Goal: Information Seeking & Learning: Check status

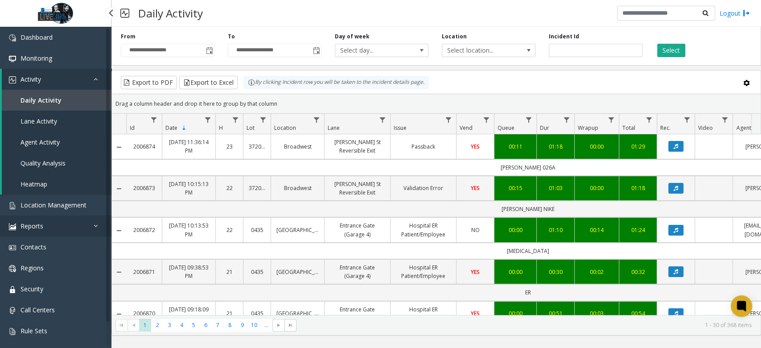
click at [58, 222] on link "Reports" at bounding box center [55, 225] width 111 height 21
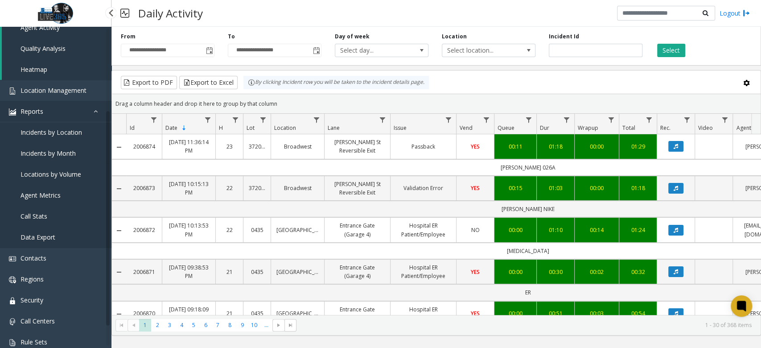
scroll to position [119, 0]
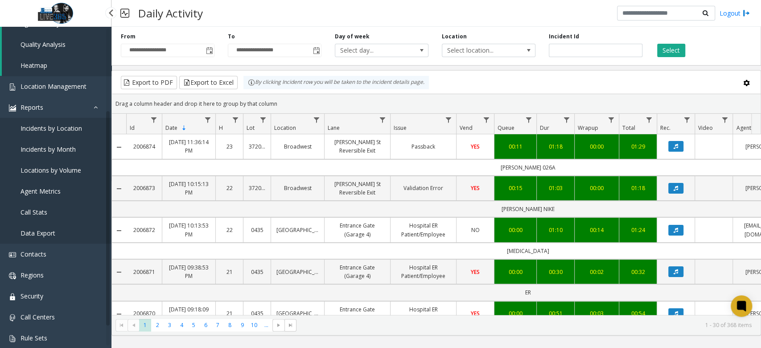
click at [58, 172] on span "Locations by Volume" at bounding box center [51, 170] width 61 height 8
click at [50, 172] on span "Locations by Volume" at bounding box center [51, 170] width 61 height 8
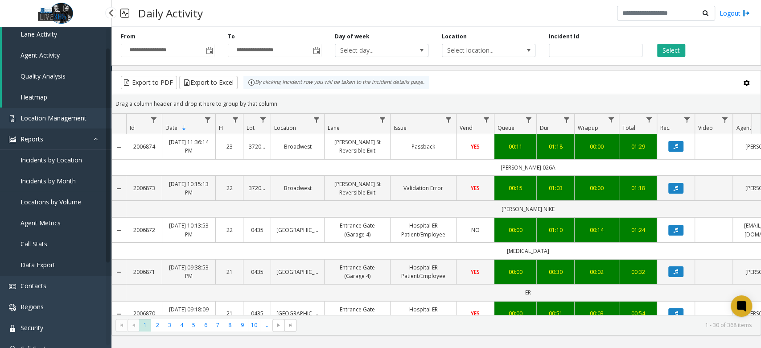
scroll to position [29, 0]
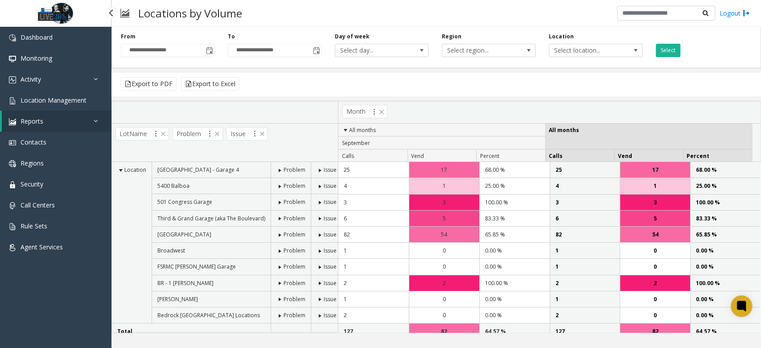
click at [59, 128] on link "Reports" at bounding box center [57, 121] width 110 height 21
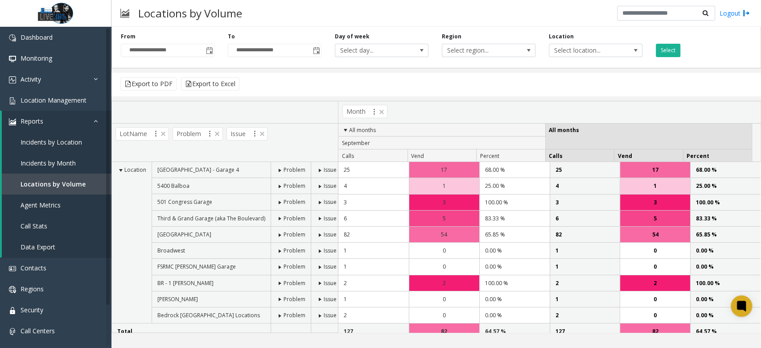
click at [217, 49] on div "**********" at bounding box center [167, 45] width 107 height 25
click at [207, 51] on span "Toggle popup" at bounding box center [209, 50] width 7 height 7
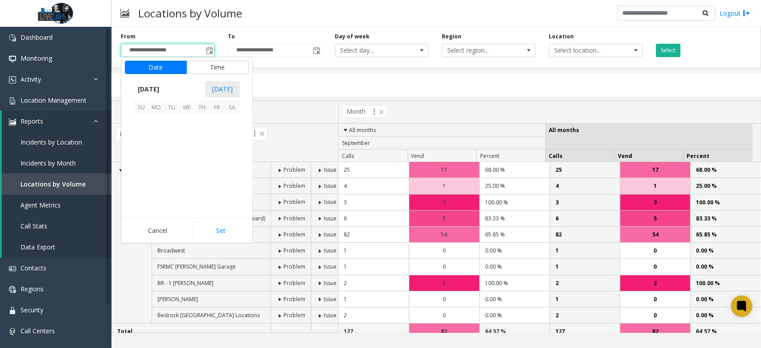
scroll to position [159948, 0]
click at [140, 150] on span "31" at bounding box center [141, 151] width 15 height 15
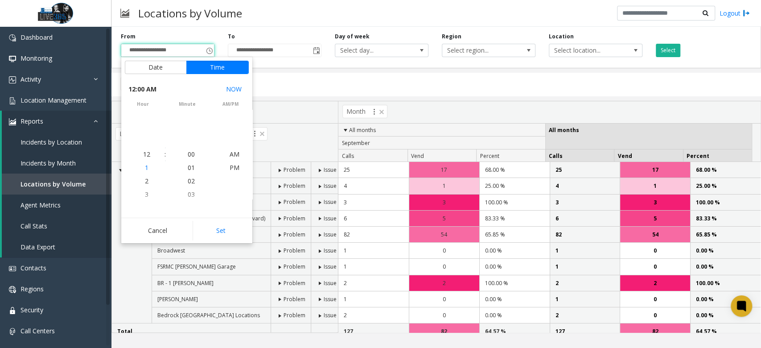
scroll to position [159841, 0]
click at [214, 230] on button "Set" at bounding box center [221, 231] width 56 height 20
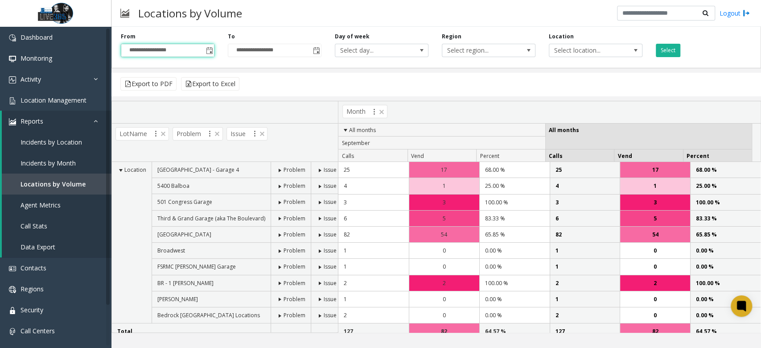
type input "**********"
click at [315, 55] on span "Toggle popup" at bounding box center [316, 50] width 10 height 14
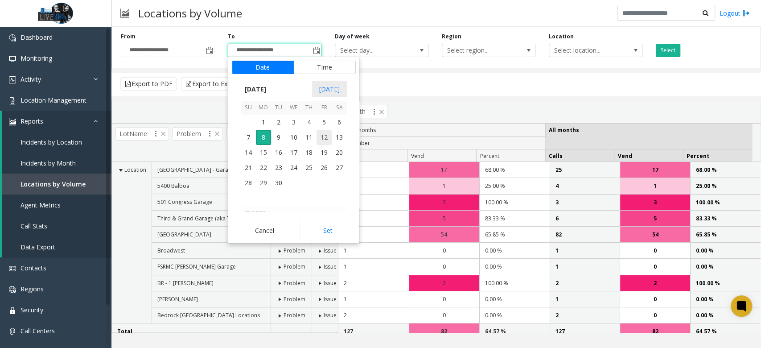
scroll to position [13, 0]
click at [337, 123] on span "6" at bounding box center [339, 122] width 15 height 15
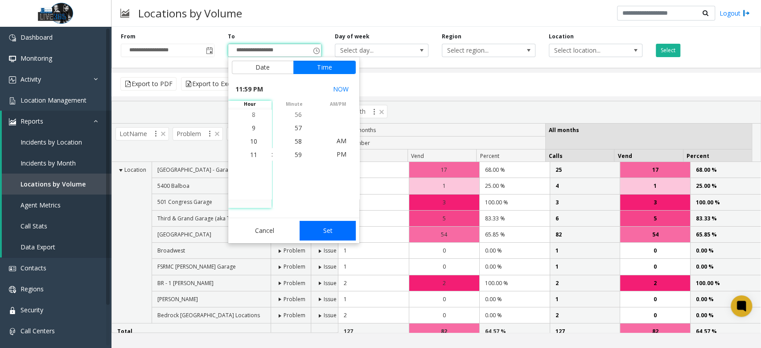
click at [333, 230] on button "Set" at bounding box center [327, 231] width 56 height 20
type input "**********"
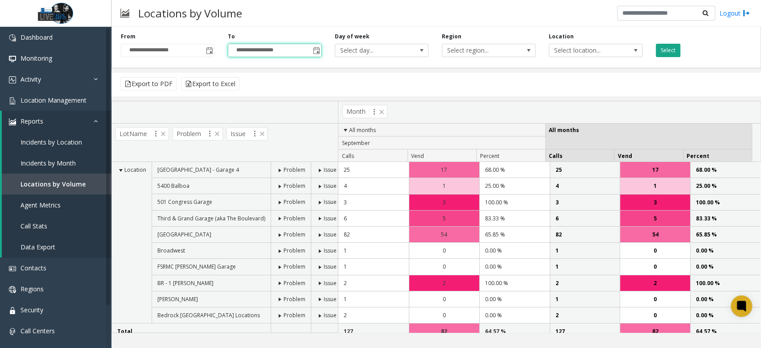
click at [656, 51] on button "Select" at bounding box center [668, 50] width 25 height 13
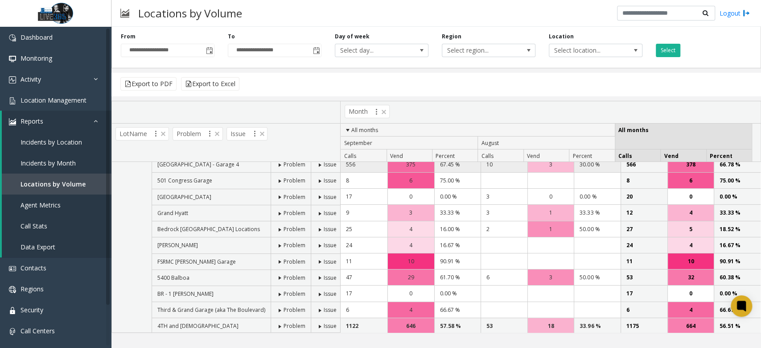
scroll to position [54, 0]
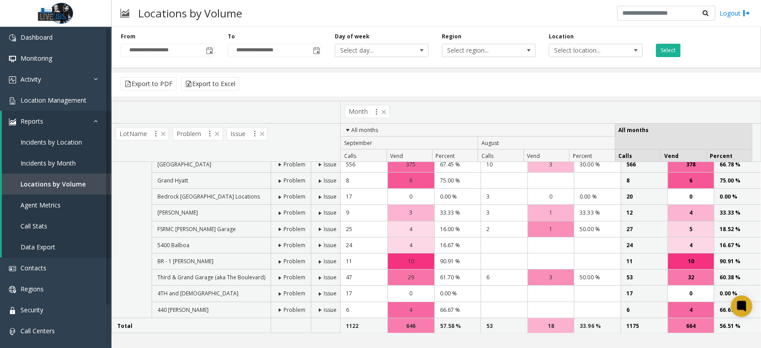
click at [462, 10] on div "Locations by Volume Logout" at bounding box center [435, 13] width 649 height 27
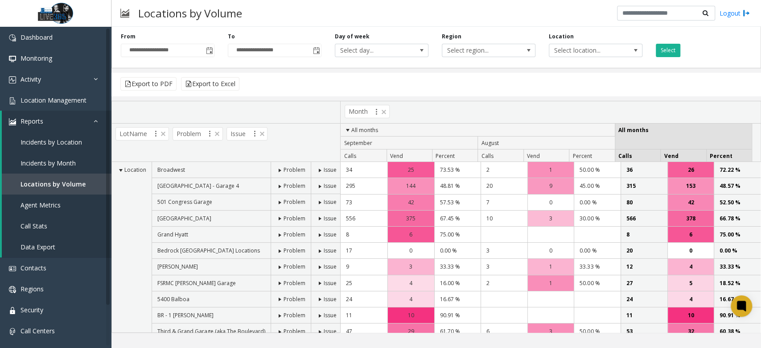
click at [278, 217] on span at bounding box center [279, 218] width 7 height 7
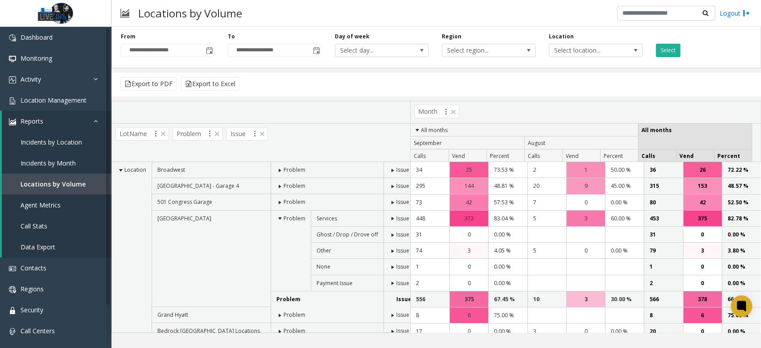
click at [389, 249] on span at bounding box center [392, 250] width 7 height 7
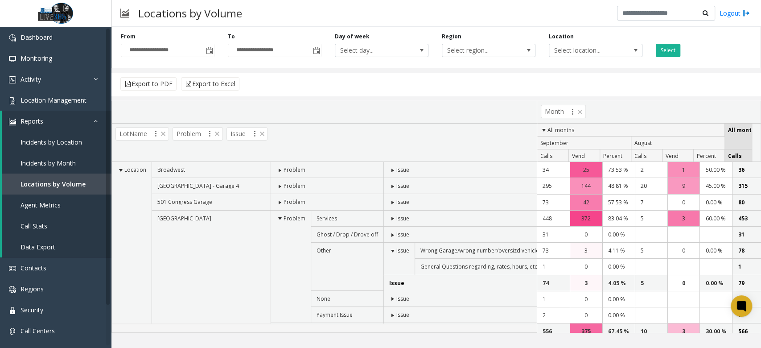
click at [389, 250] on span at bounding box center [392, 250] width 7 height 7
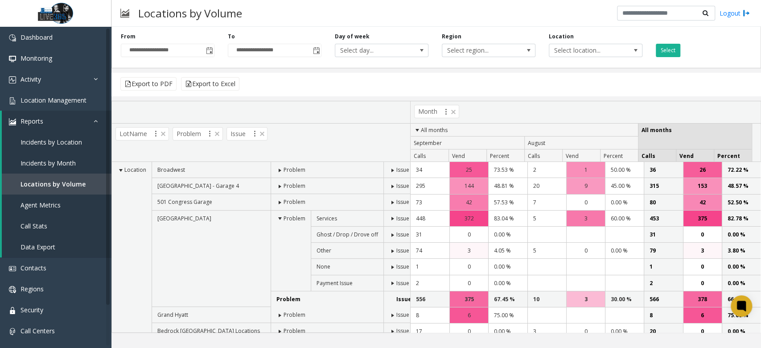
click at [389, 250] on span at bounding box center [392, 250] width 7 height 7
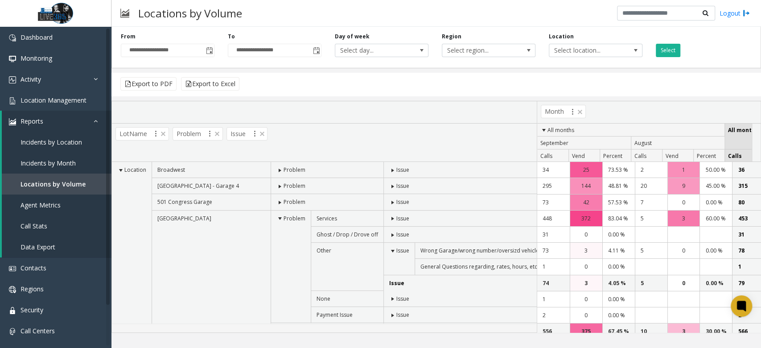
click at [389, 250] on span at bounding box center [392, 250] width 7 height 7
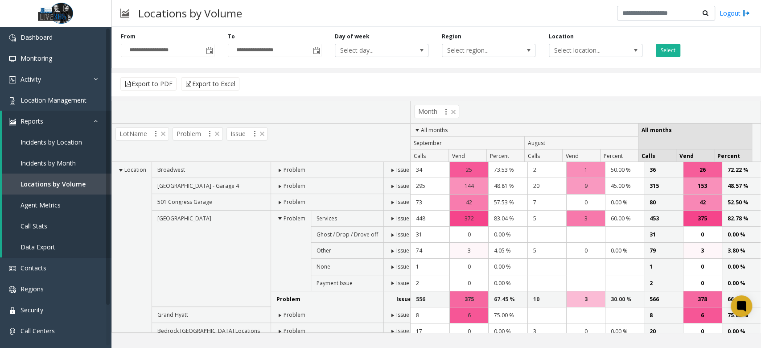
click at [278, 221] on span at bounding box center [279, 218] width 7 height 7
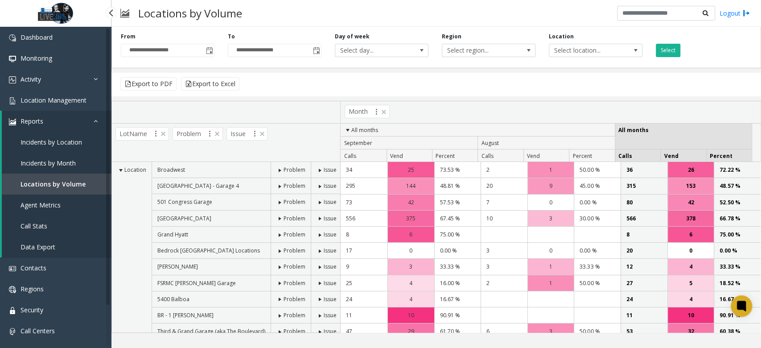
click at [65, 140] on span "Incidents by Location" at bounding box center [52, 142] width 62 height 8
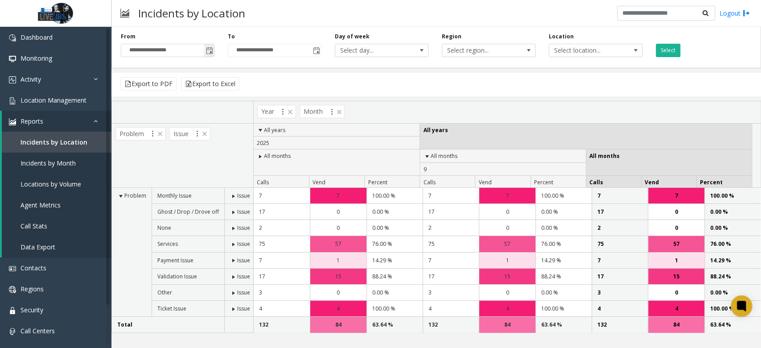
click at [210, 48] on span "Toggle popup" at bounding box center [209, 50] width 7 height 7
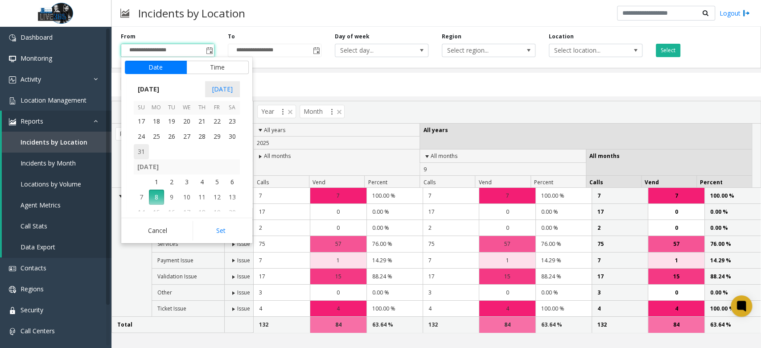
click at [144, 152] on span "31" at bounding box center [141, 151] width 15 height 15
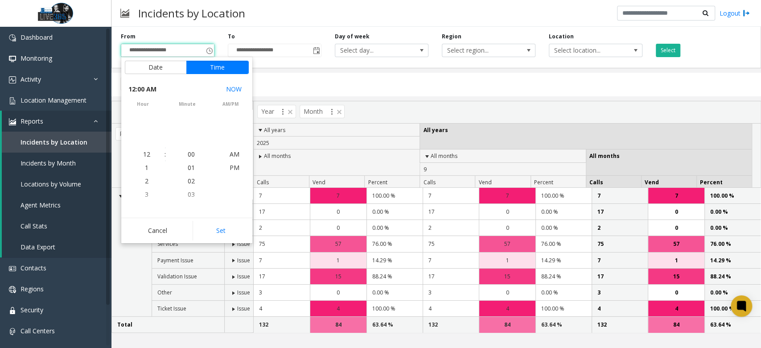
scroll to position [159841, 0]
click at [235, 231] on button "Set" at bounding box center [221, 231] width 56 height 20
type input "**********"
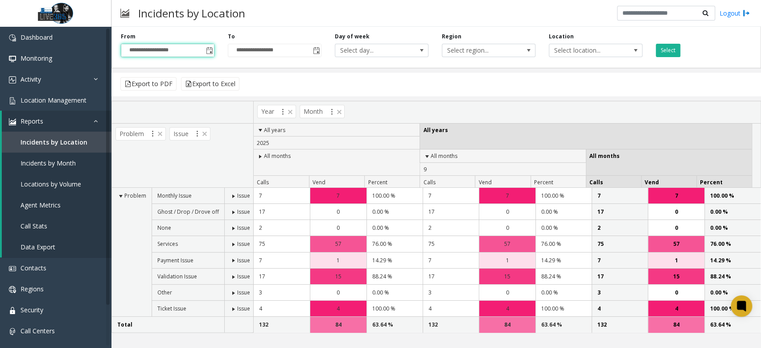
click at [322, 55] on div "**********" at bounding box center [274, 45] width 107 height 25
click at [319, 53] on span "Toggle popup" at bounding box center [316, 50] width 7 height 7
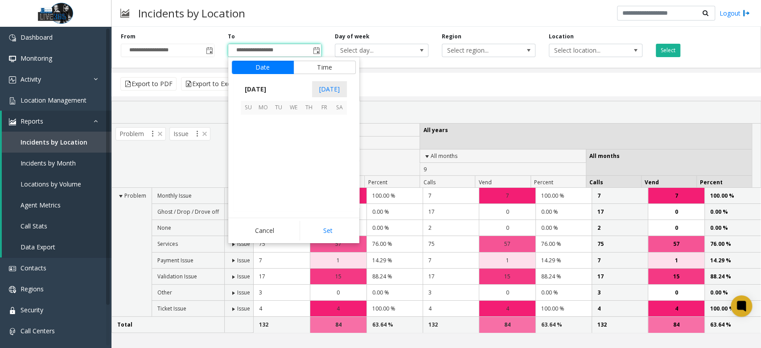
scroll to position [13, 0]
click at [336, 117] on span "6" at bounding box center [339, 122] width 15 height 15
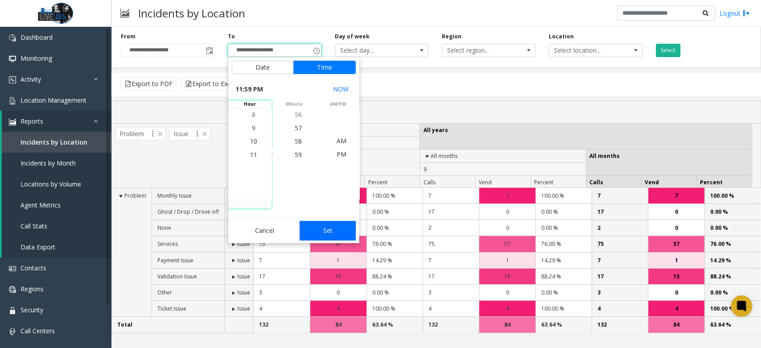
click at [340, 237] on button "Set" at bounding box center [327, 231] width 56 height 20
type input "**********"
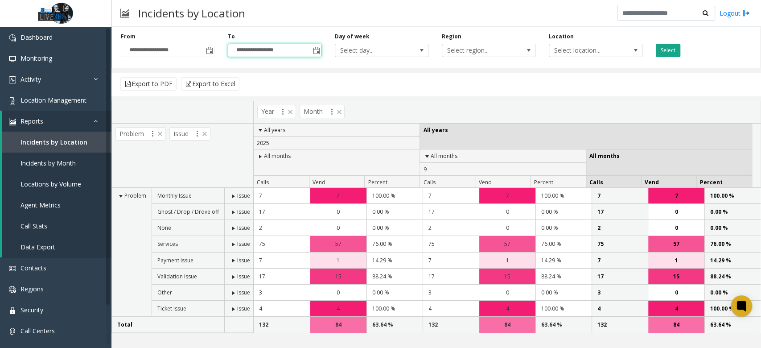
click at [670, 52] on button "Select" at bounding box center [668, 50] width 25 height 13
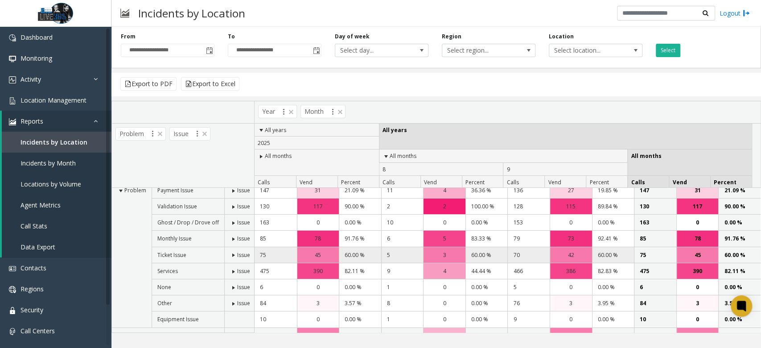
scroll to position [0, 0]
